Goal: Transaction & Acquisition: Obtain resource

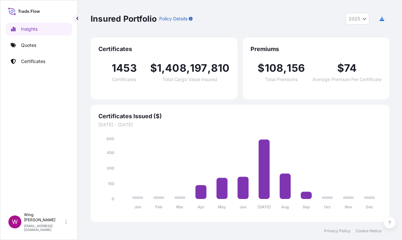
select select "2025"
click at [37, 60] on p "Certificates" at bounding box center [33, 61] width 24 height 6
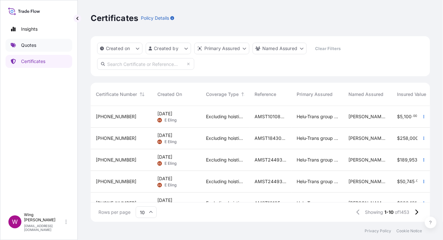
click at [39, 47] on link "Quotes" at bounding box center [39, 45] width 67 height 13
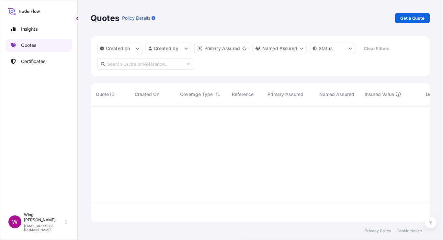
scroll to position [113, 333]
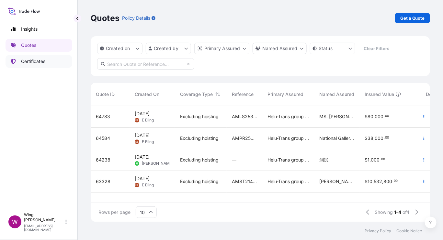
click at [28, 60] on p "Certificates" at bounding box center [33, 61] width 24 height 6
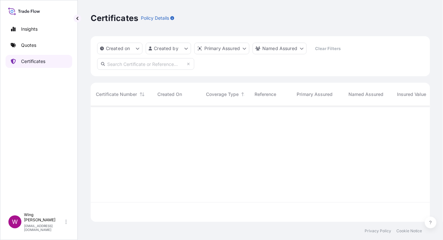
scroll to position [113, 333]
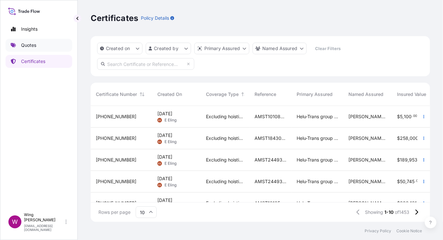
click at [33, 50] on link "Quotes" at bounding box center [39, 45] width 67 height 13
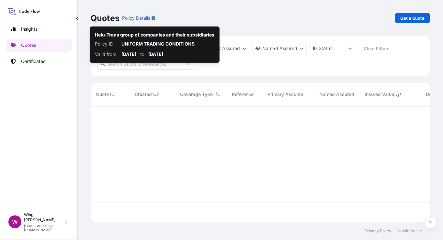
scroll to position [113, 333]
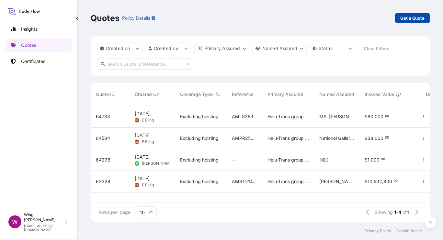
click at [402, 18] on p "Get a Quote" at bounding box center [412, 18] width 25 height 6
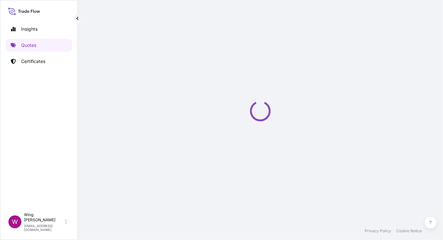
select select "AIR"
select select "27"
select select "Transit"
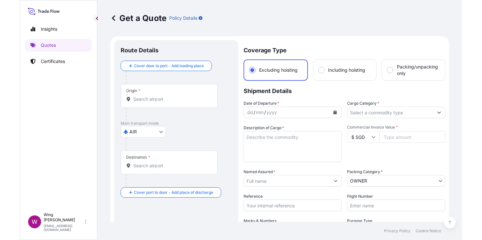
scroll to position [10, 0]
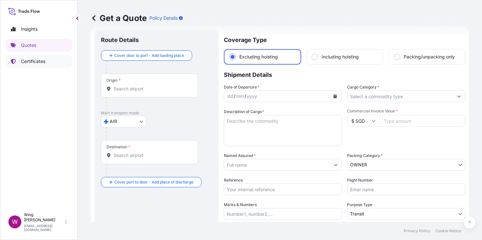
click at [35, 61] on p "Certificates" at bounding box center [33, 61] width 24 height 6
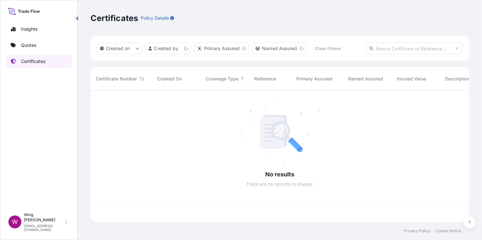
scroll to position [129, 372]
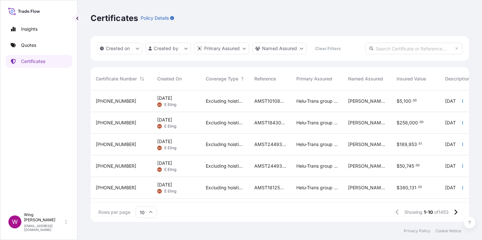
click at [165, 103] on span "E Eling" at bounding box center [170, 104] width 12 height 5
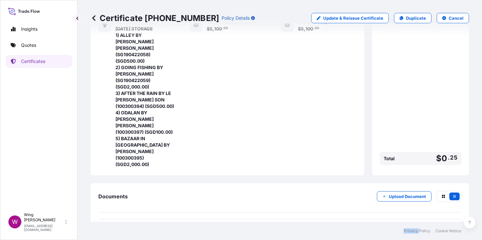
scroll to position [224, 0]
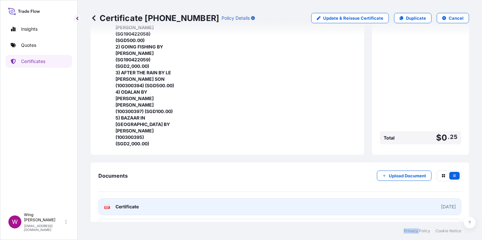
click at [107, 207] on text "PDF" at bounding box center [107, 208] width 4 height 2
